Goal: Information Seeking & Learning: Learn about a topic

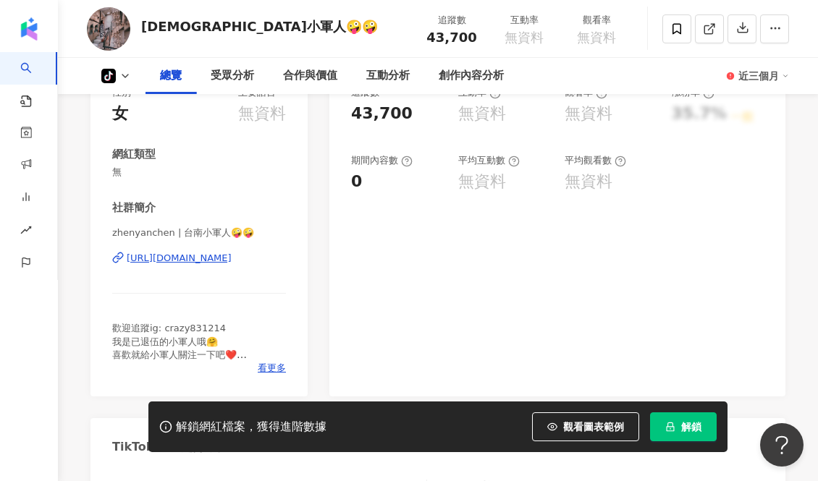
scroll to position [208, 0]
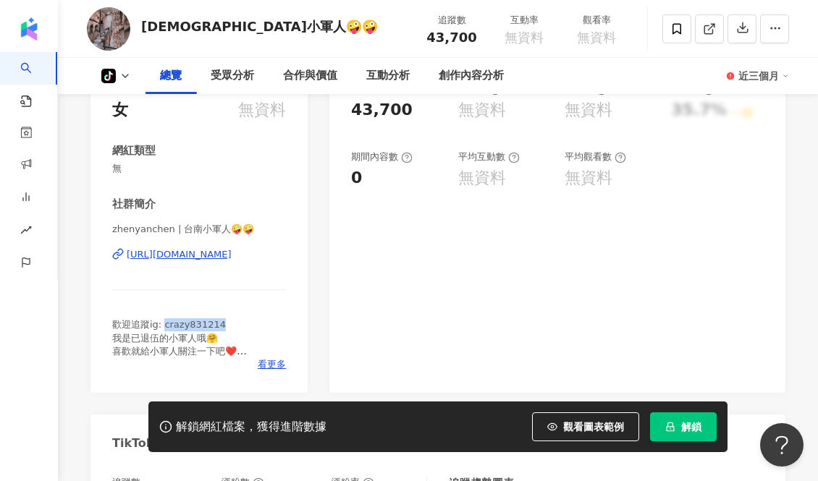
drag, startPoint x: 224, startPoint y: 321, endPoint x: 164, endPoint y: 326, distance: 60.3
click at [164, 326] on div "歡迎追蹤ig: crazy831214 我是已退伍的小軍人哦🤗 喜歡就給小軍人關注一下吧❤️ 要記得幫小軍人按讚👍🏻 我會給你滿滿的愛❤️" at bounding box center [199, 338] width 174 height 40
copy span "crazy831214"
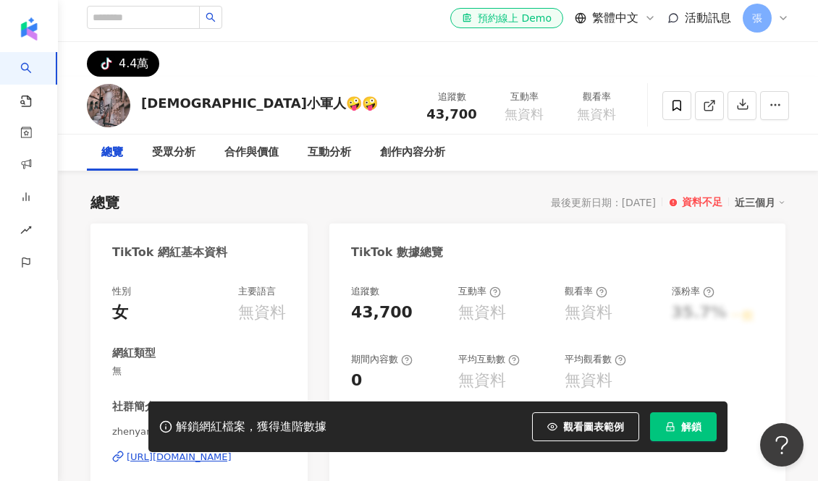
scroll to position [0, 0]
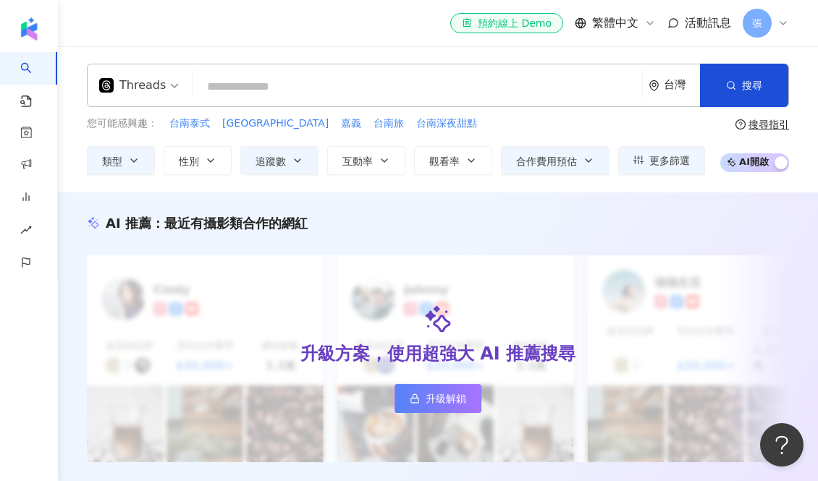
click at [166, 97] on span at bounding box center [139, 85] width 80 height 42
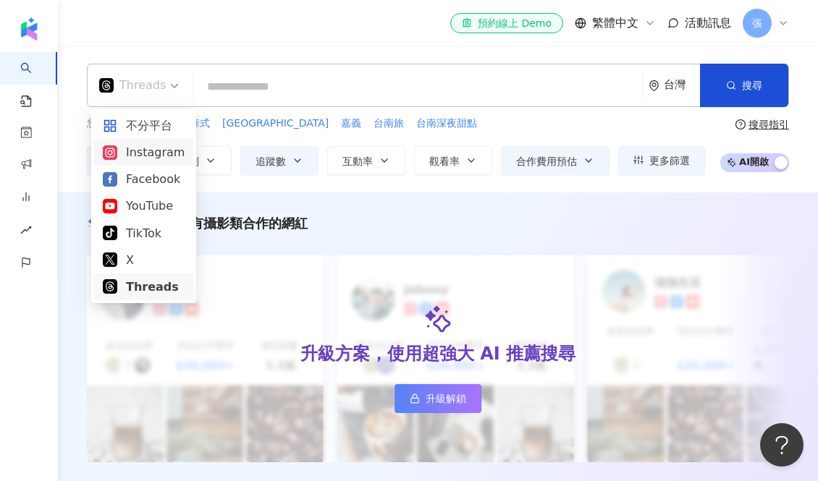
click at [148, 155] on div "Instagram" at bounding box center [144, 152] width 82 height 18
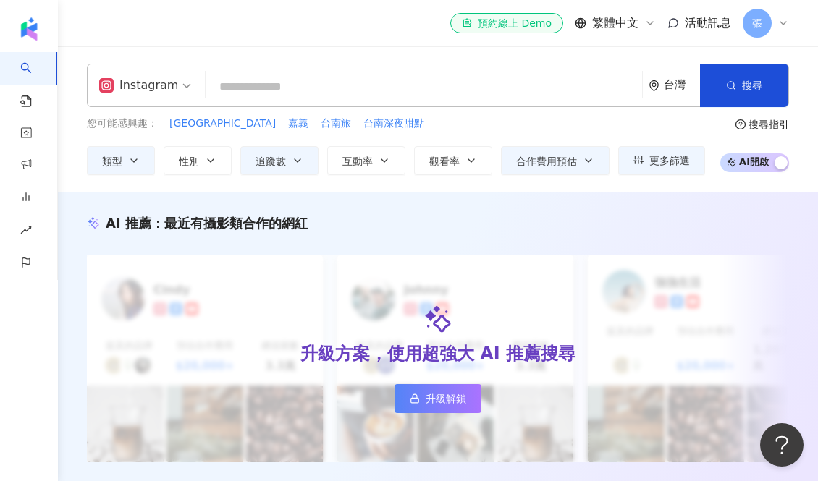
click at [175, 86] on span "Instagram" at bounding box center [145, 85] width 92 height 23
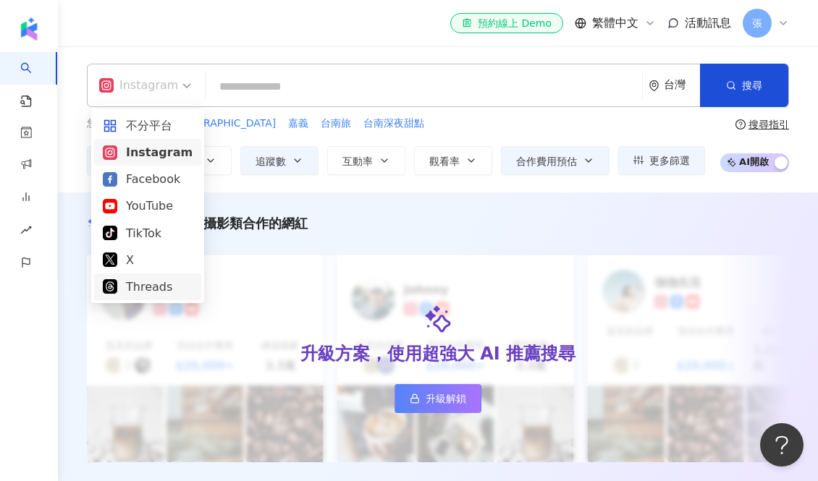
click at [158, 290] on div "Threads" at bounding box center [148, 287] width 90 height 18
click at [148, 90] on div "Threads" at bounding box center [132, 85] width 67 height 23
click at [150, 161] on div "Instagram" at bounding box center [144, 152] width 82 height 18
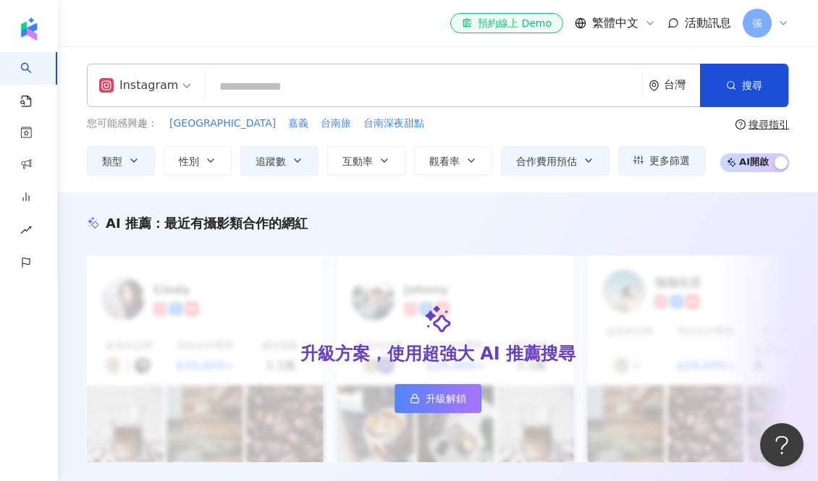
click at [245, 86] on input "search" at bounding box center [423, 87] width 425 height 28
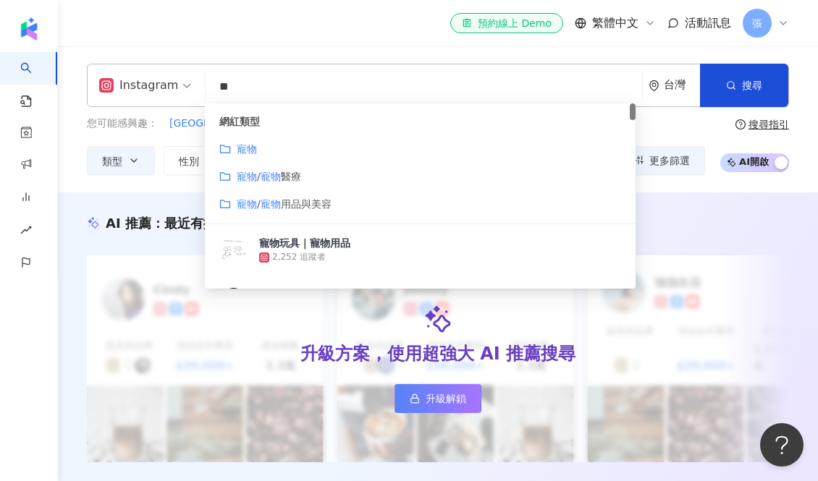
click at [696, 130] on div "您可能感興趣： 台南東區 嘉義 台南旅 台南深夜甜點" at bounding box center [396, 124] width 618 height 16
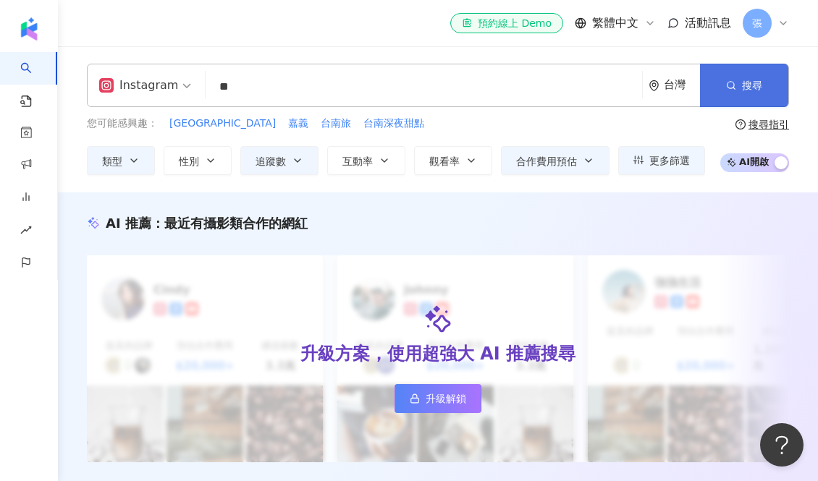
click at [723, 85] on button "搜尋" at bounding box center [744, 85] width 88 height 43
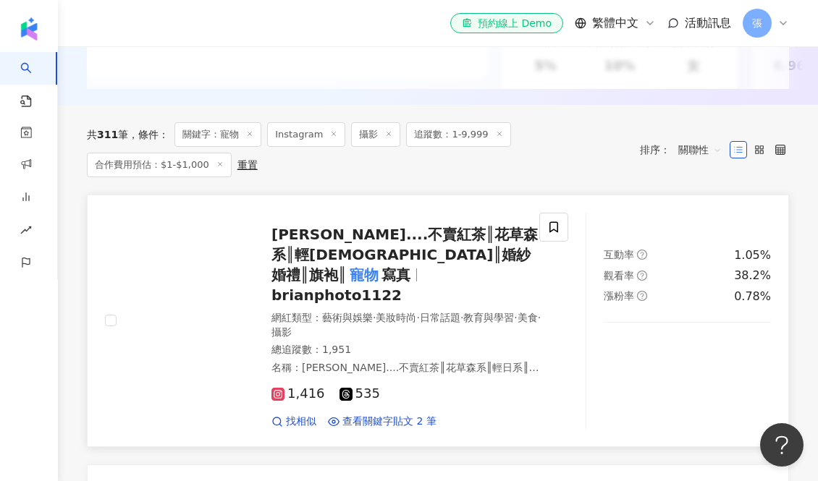
scroll to position [352, 0]
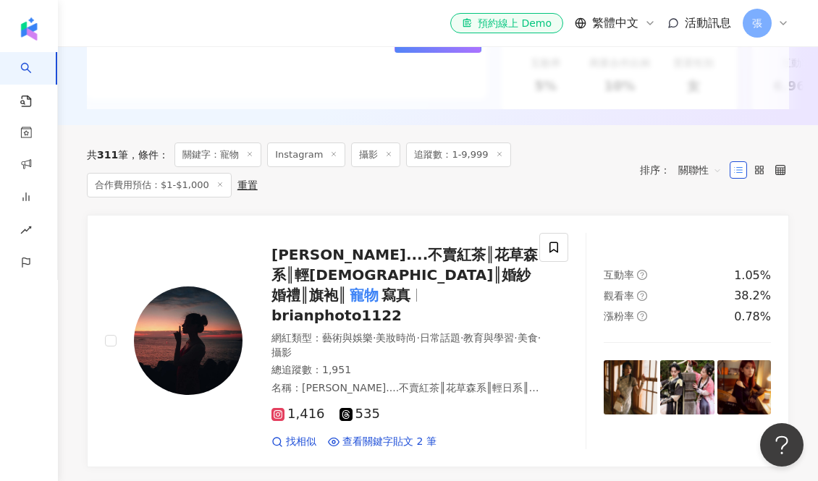
click at [389, 152] on icon at bounding box center [388, 154] width 7 height 7
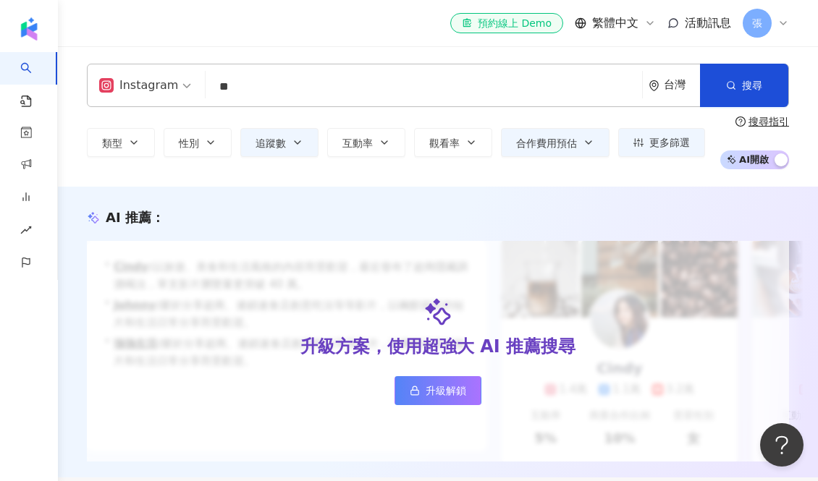
click at [266, 88] on input "**" at bounding box center [423, 87] width 425 height 28
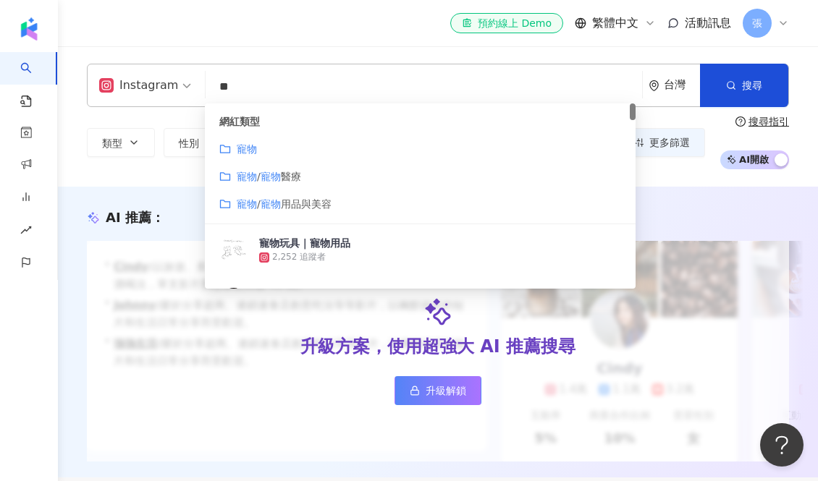
type input "*"
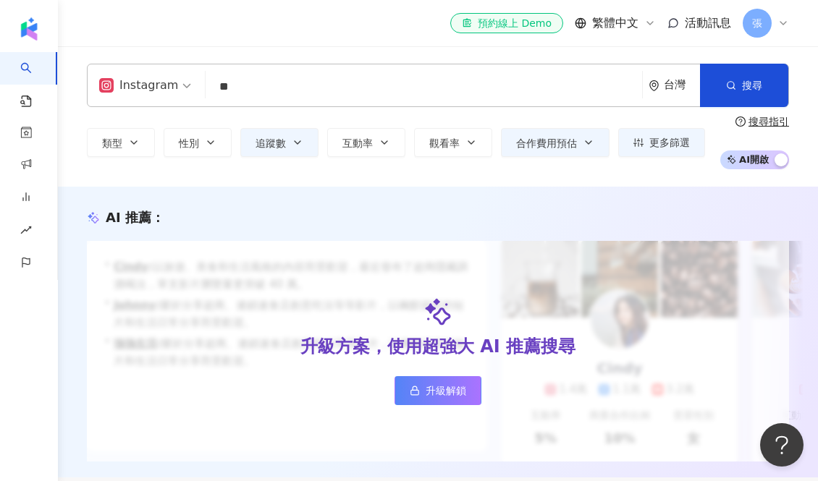
type input "**"
click at [765, 80] on button "搜尋" at bounding box center [744, 85] width 88 height 43
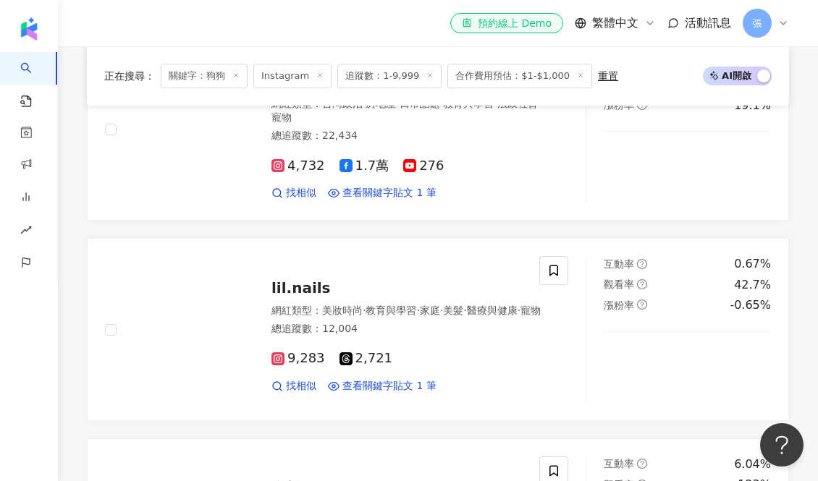
scroll to position [720, 0]
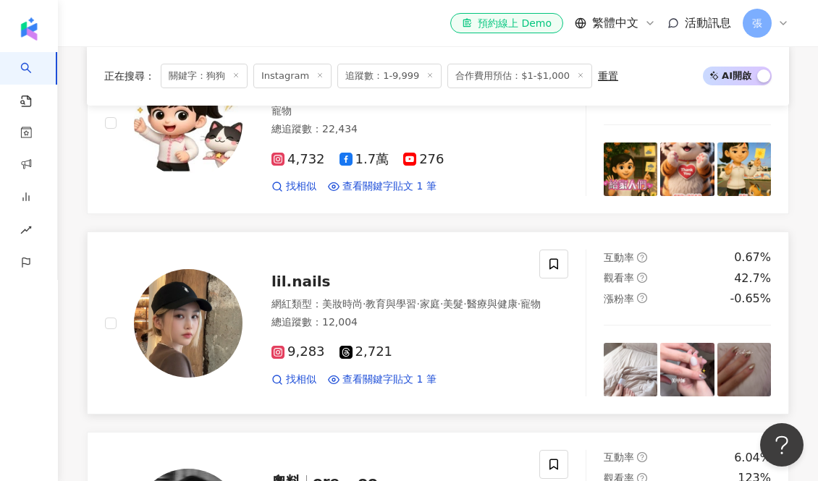
click at [428, 311] on div "網紅類型 ： 美妝時尚 · 教育與學習 · 家庭 · 美髮 · 醫療與健康 · 寵物" at bounding box center [405, 304] width 269 height 14
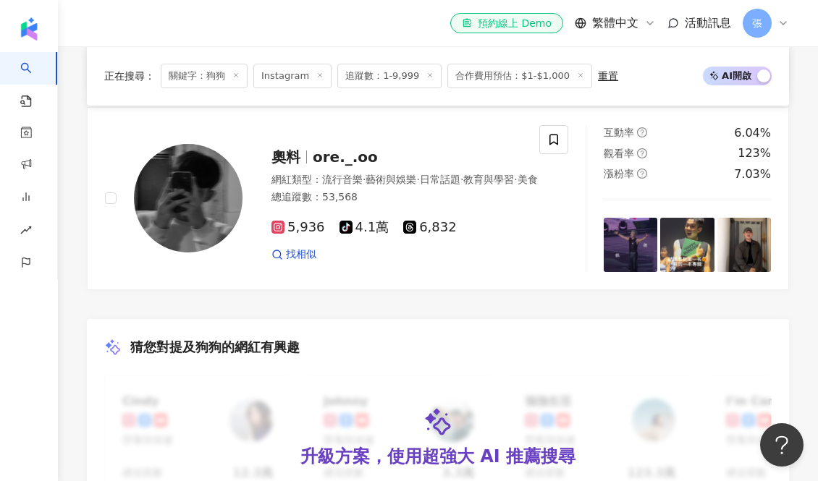
scroll to position [1049, 0]
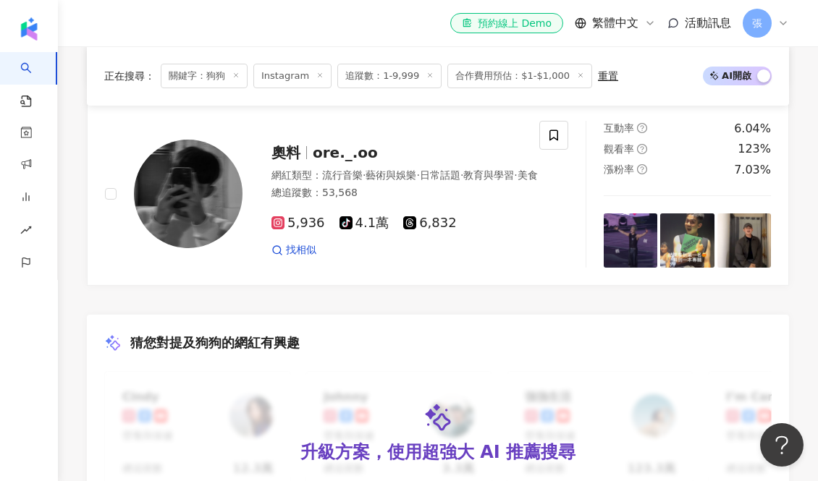
click at [412, 190] on div "網紅類型 ： 流行音樂 · 藝術與娛樂 · 日常話題 · 教育與學習 · 美食 總追蹤數 ： 53,568" at bounding box center [404, 186] width 266 height 35
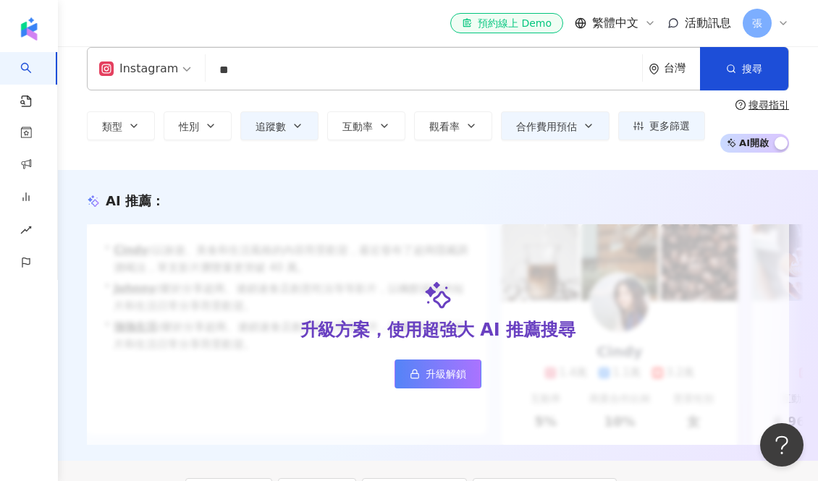
scroll to position [0, 0]
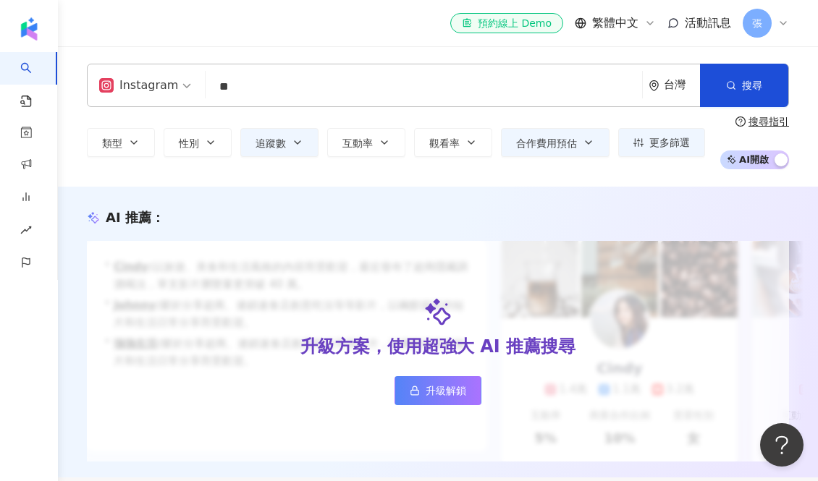
click at [269, 90] on input "**" at bounding box center [423, 87] width 425 height 28
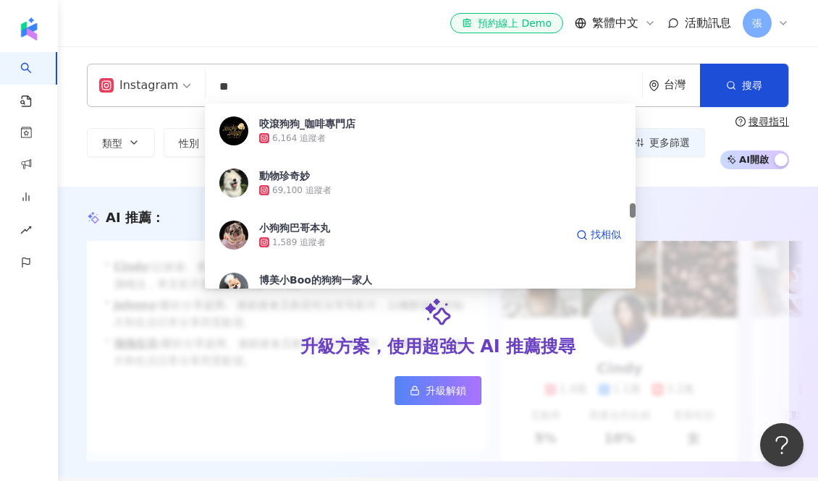
scroll to position [1334, 0]
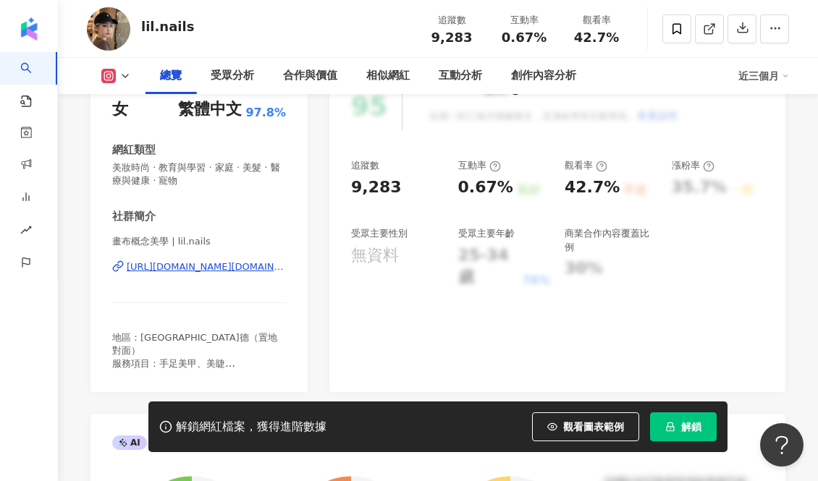
scroll to position [217, 0]
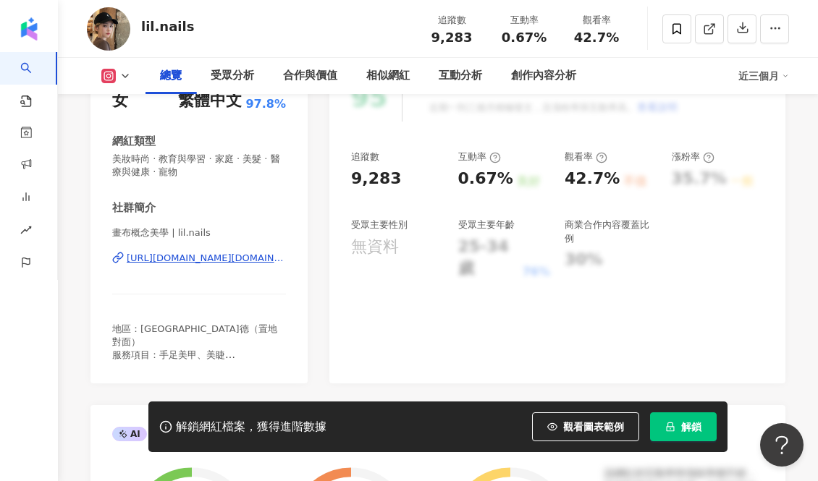
click at [187, 254] on div "https://www.instagram.com/lil.nails/" at bounding box center [206, 258] width 159 height 13
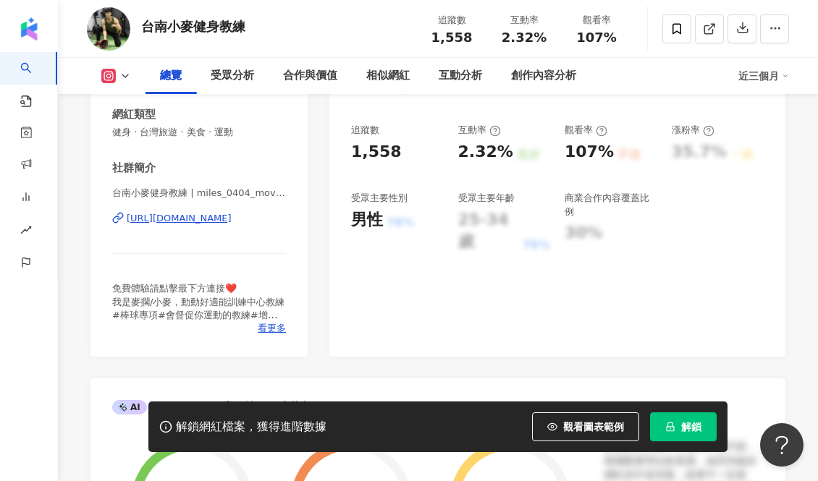
scroll to position [250, 0]
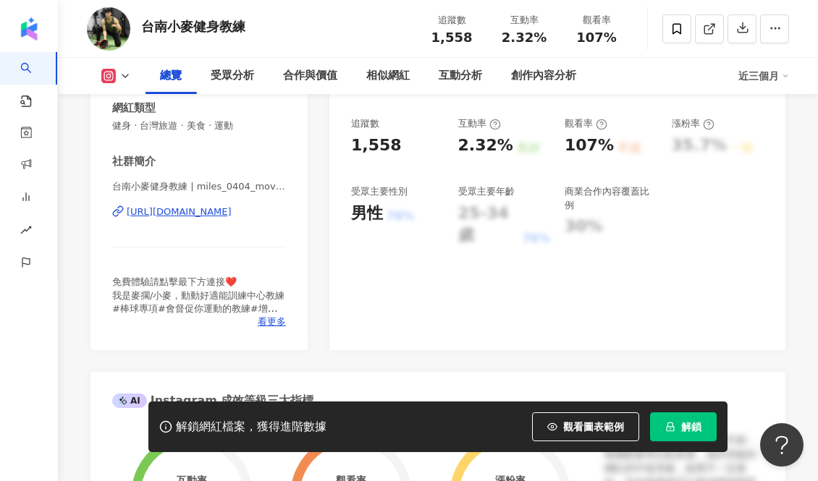
click at [227, 215] on div "https://www.instagram.com/miles_0404_movewell/" at bounding box center [179, 212] width 105 height 13
click at [232, 214] on div "https://www.instagram.com/miles_0404_movewell/" at bounding box center [179, 212] width 105 height 13
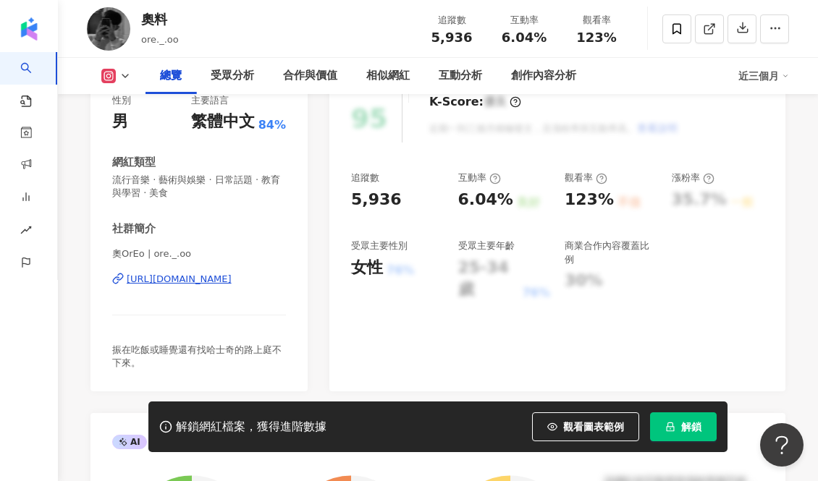
click at [232, 280] on div "https://www.instagram.com/ore._.oo/" at bounding box center [179, 279] width 105 height 13
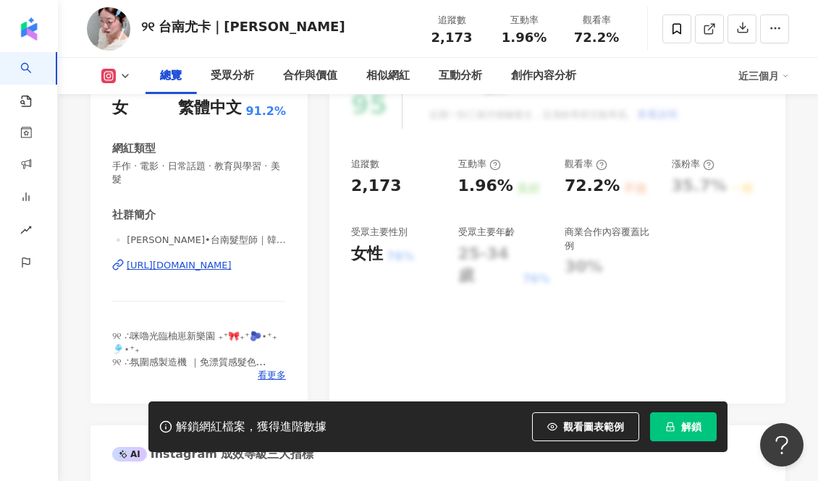
scroll to position [211, 0]
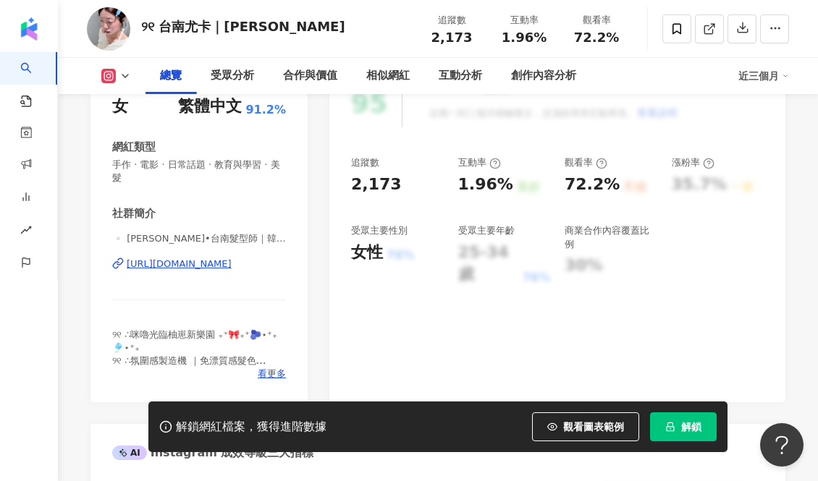
click at [232, 264] on div "https://www.instagram.com/tiie.1nn/" at bounding box center [179, 264] width 105 height 13
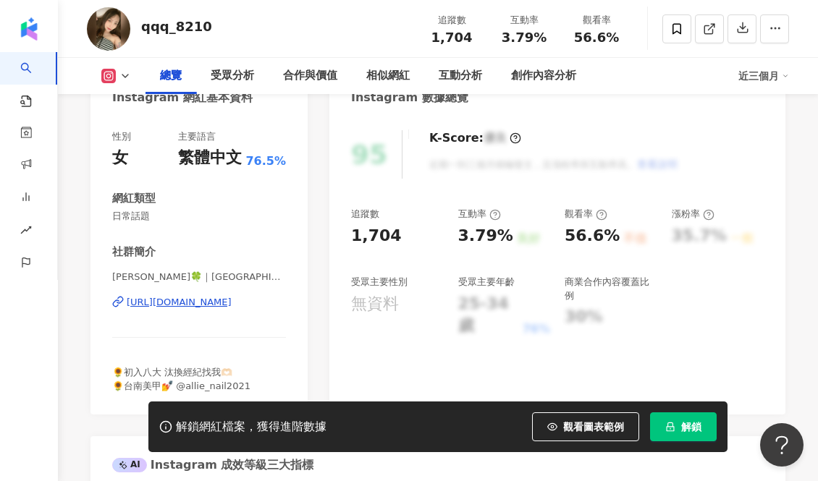
scroll to position [161, 0]
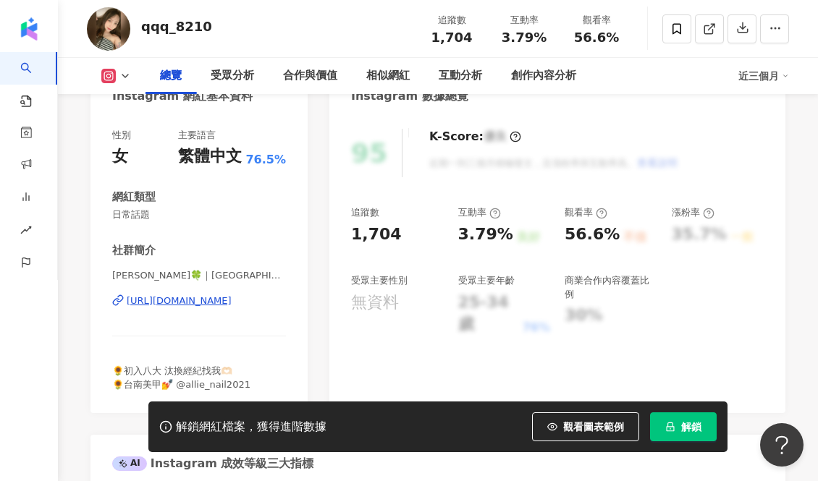
click at [223, 299] on div "https://www.instagram.com/qqq_8210/" at bounding box center [179, 301] width 105 height 13
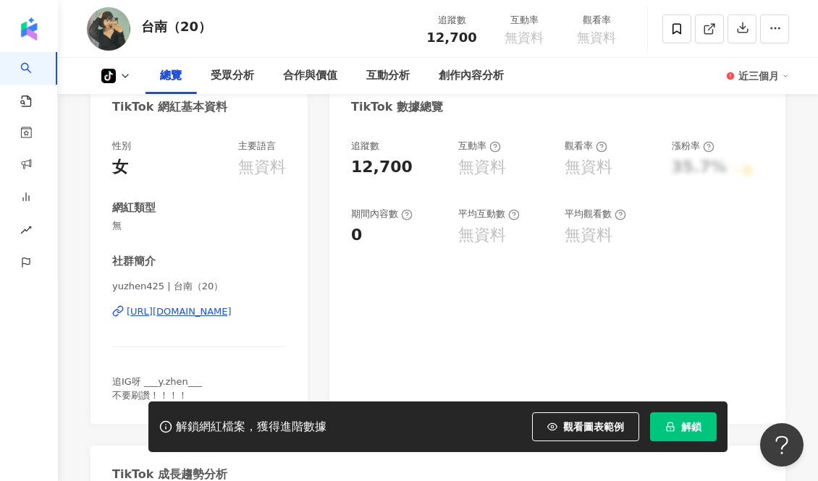
scroll to position [165, 0]
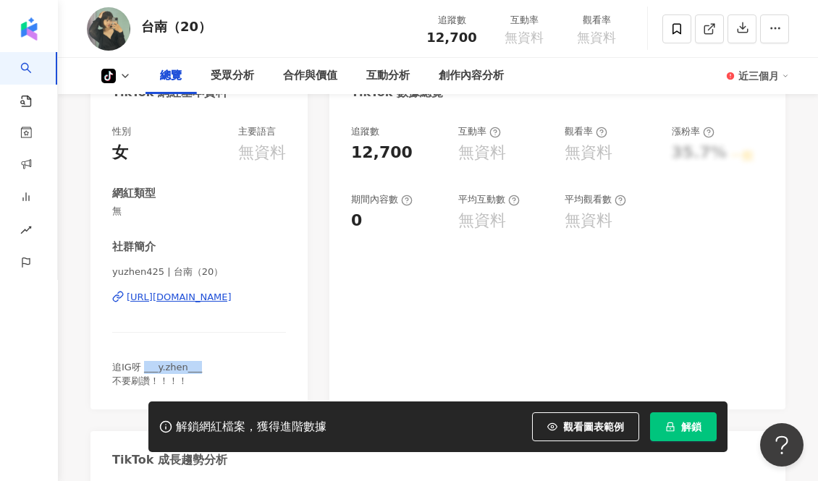
drag, startPoint x: 205, startPoint y: 371, endPoint x: 143, endPoint y: 371, distance: 61.5
click at [143, 371] on div "追IG呀 ___y.zhen___ 不要刷讚！！！！" at bounding box center [199, 374] width 174 height 26
copy span "___y.zhen___"
click at [256, 356] on div "社群簡介 yuzhen425 | 台南（20） https://www.tiktok.com/@72940841965 追IG呀 ___y.zhen___ 不…" at bounding box center [199, 314] width 174 height 148
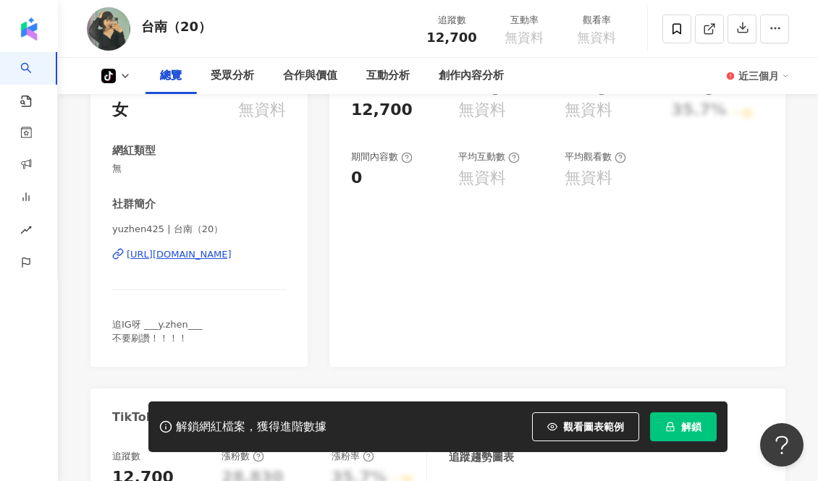
scroll to position [213, 0]
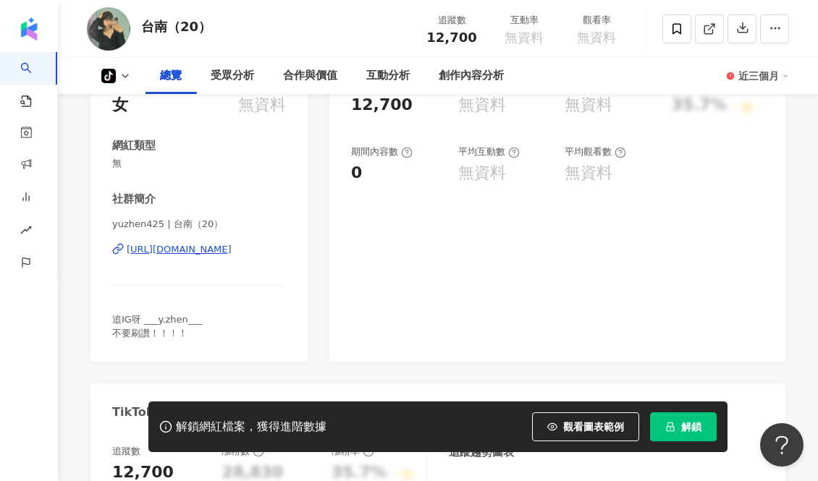
click at [227, 247] on div "https://www.tiktok.com/@72940841965" at bounding box center [179, 249] width 105 height 13
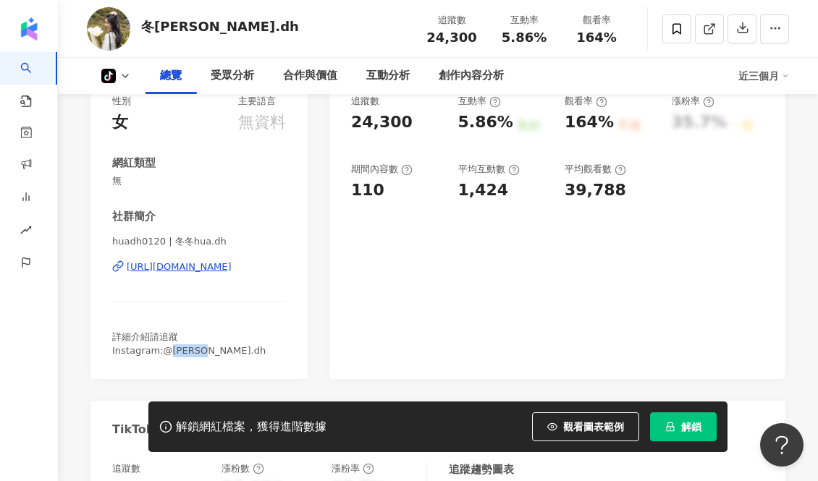
scroll to position [198, 0]
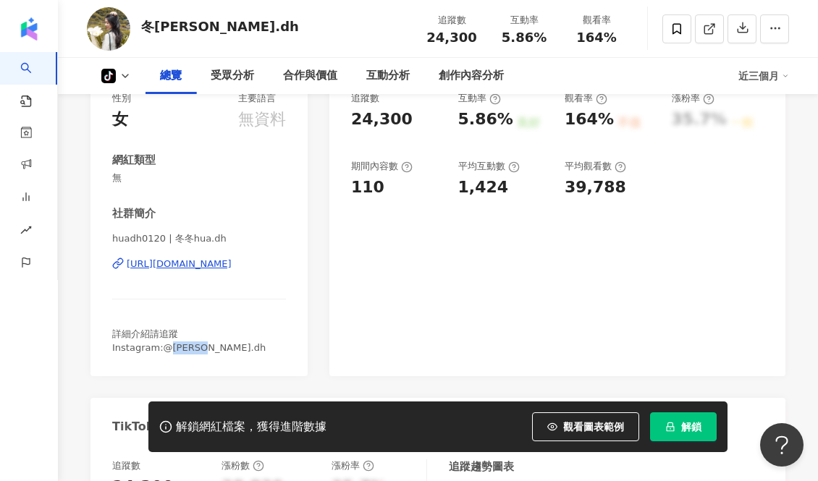
click at [220, 263] on div "[URL][DOMAIN_NAME]" at bounding box center [179, 264] width 105 height 13
